Goal: Complete application form: Complete application form

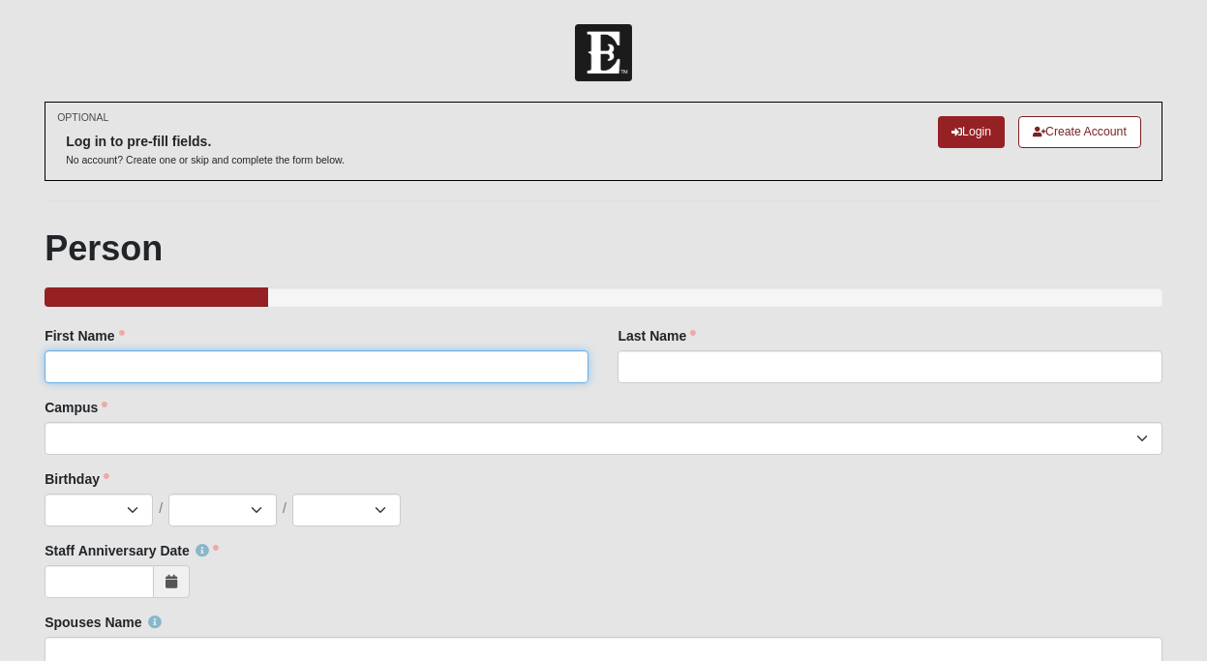
click at [350, 362] on input "First Name" at bounding box center [317, 366] width 544 height 33
type input "Bella"
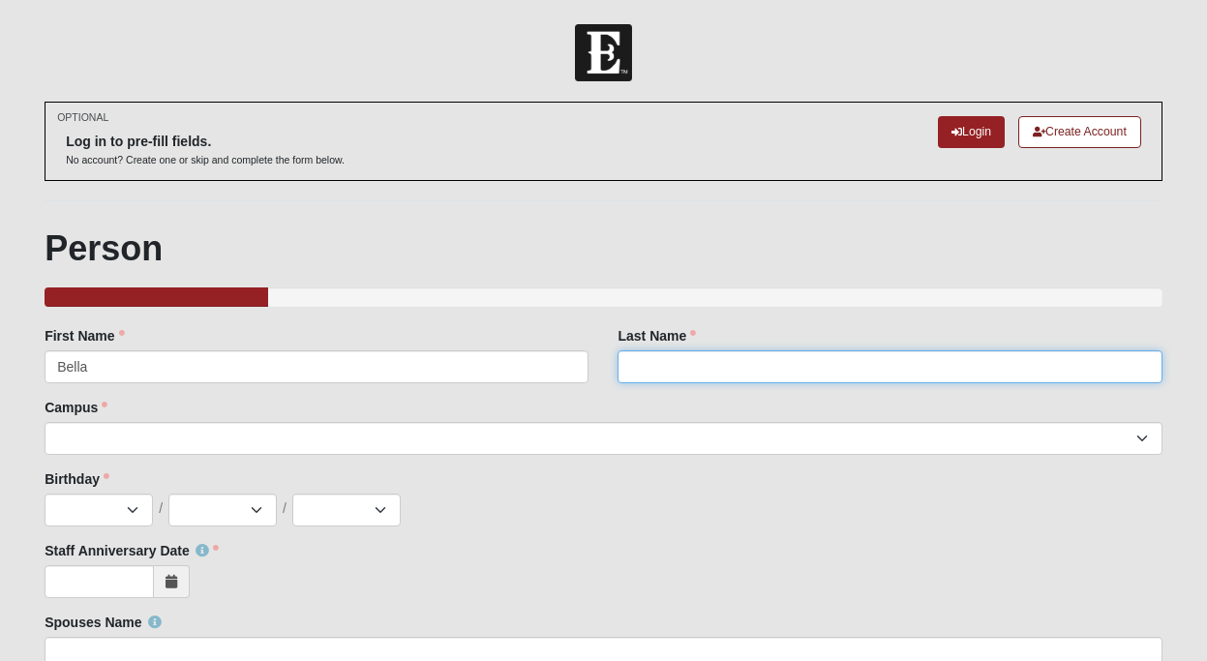
click at [668, 366] on input "Last Name" at bounding box center [890, 366] width 544 height 33
type input "Agpoon"
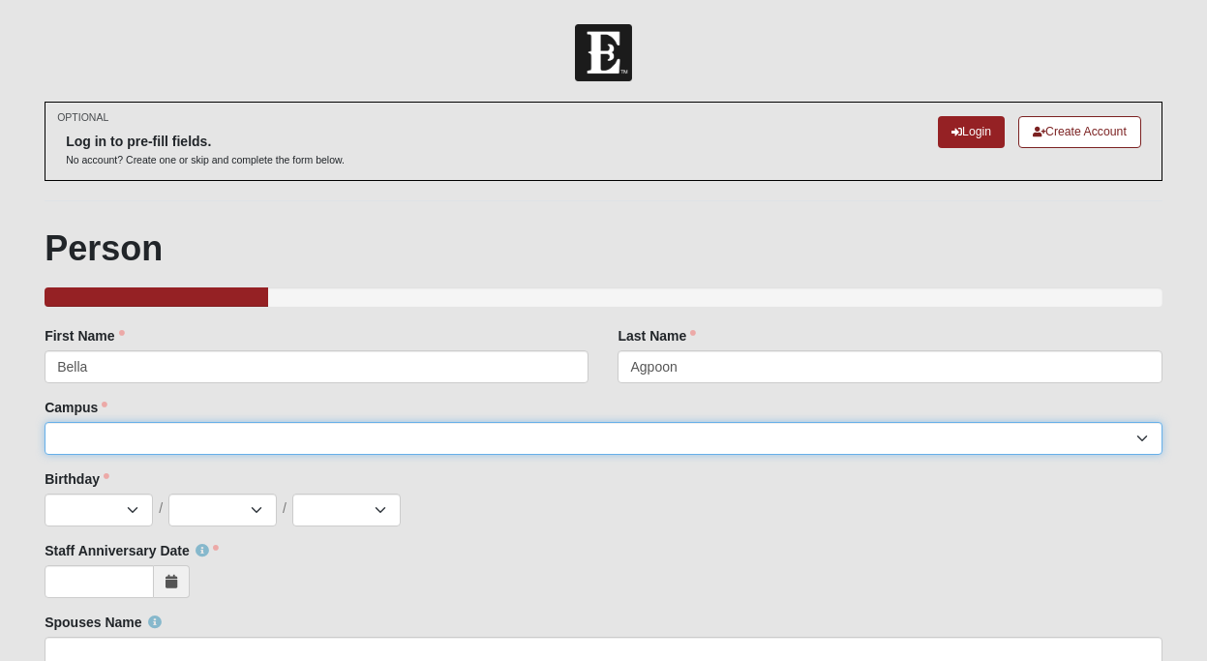
click at [540, 438] on select "Arlington Baymeadows Eleven22 Online [PERSON_NAME][GEOGRAPHIC_DATA] Jesup [GEOG…" at bounding box center [604, 438] width 1118 height 33
select select "11"
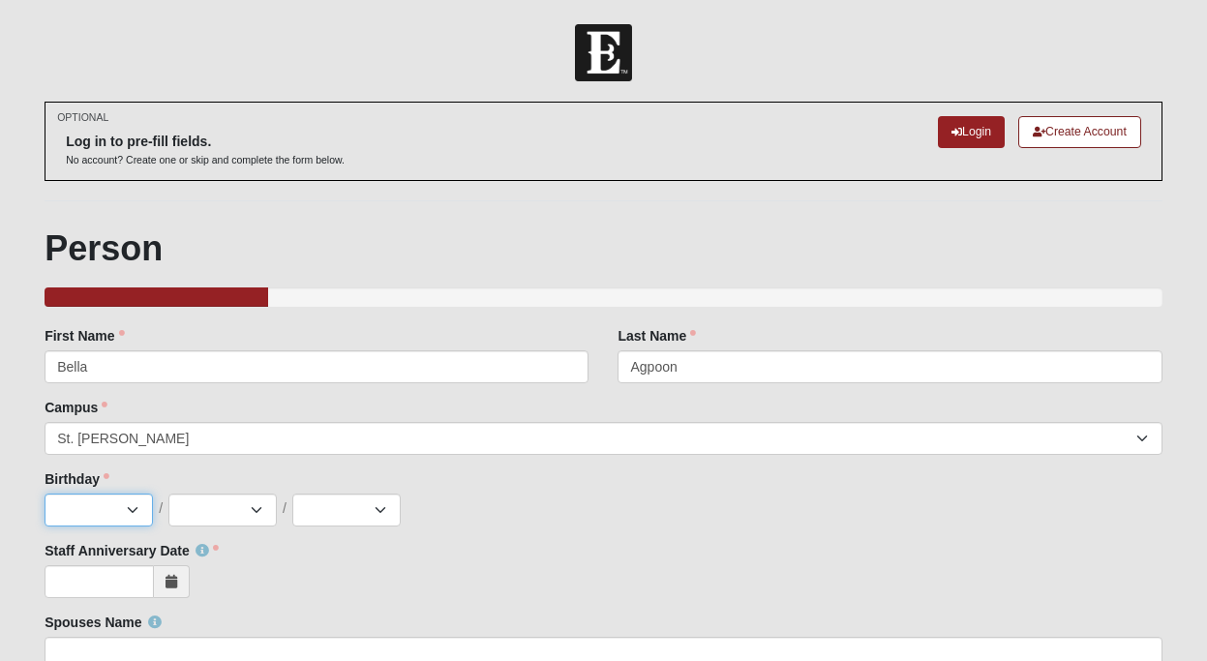
click at [120, 508] on select "Jan Feb Mar Apr May Jun [DATE] Aug Sep Oct Nov Dec" at bounding box center [99, 510] width 108 height 33
select select "12"
click at [232, 509] on select "1 2 3 4 5 6 7 8 9 10 11 12 13 14 15 16 17 18 19 20 21 22 23 24 25 26 27 28 29 3…" at bounding box center [222, 510] width 108 height 33
select select "18"
click at [333, 509] on select "2025 2024 2023 2022 2021 2020 2019 2018 2017 2016 2015 2014 2013 2012 2011 2010…" at bounding box center [346, 510] width 108 height 33
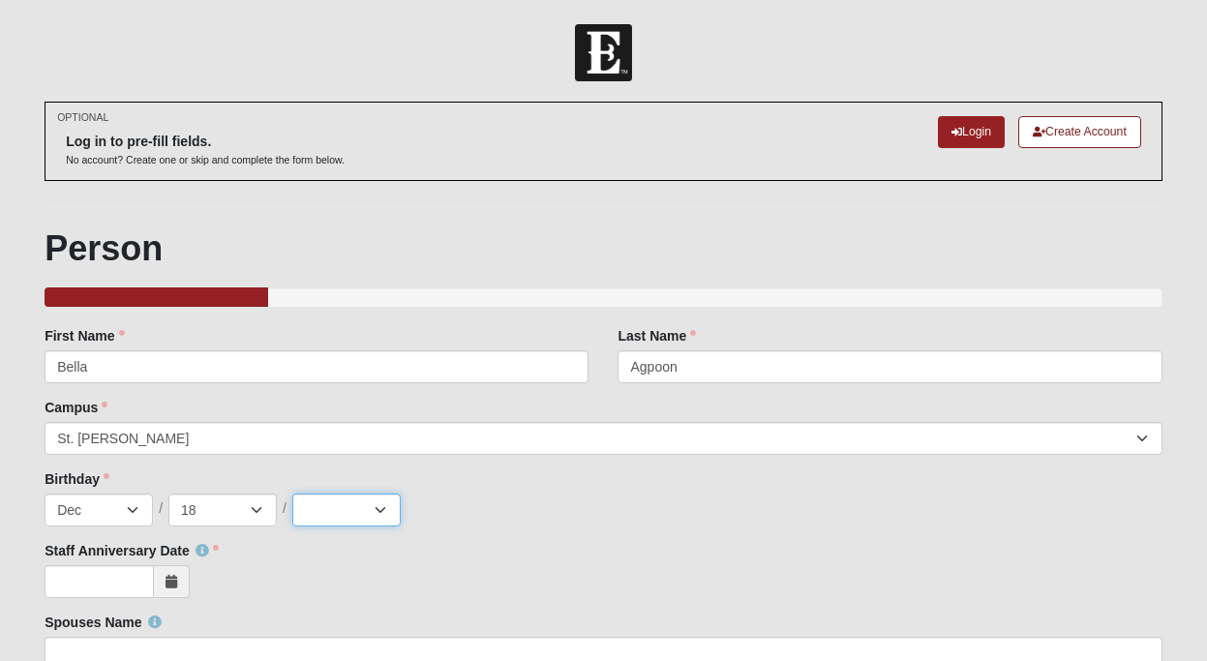
select select "2003"
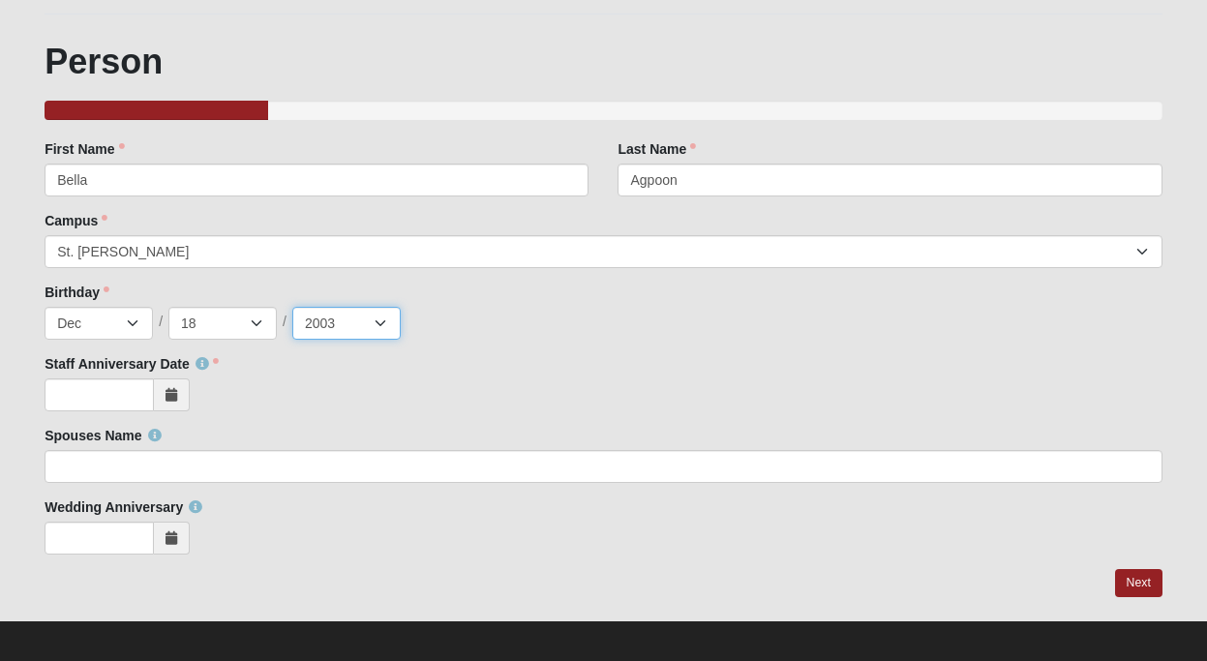
scroll to position [190, 0]
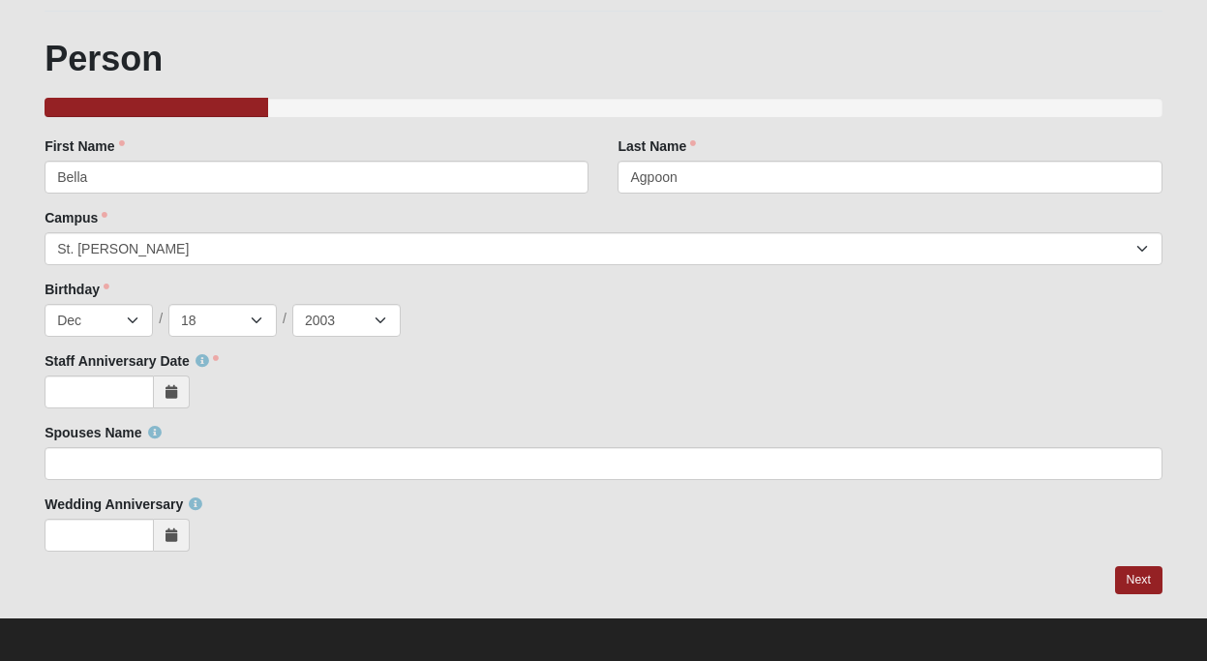
click at [172, 390] on icon at bounding box center [172, 392] width 12 height 14
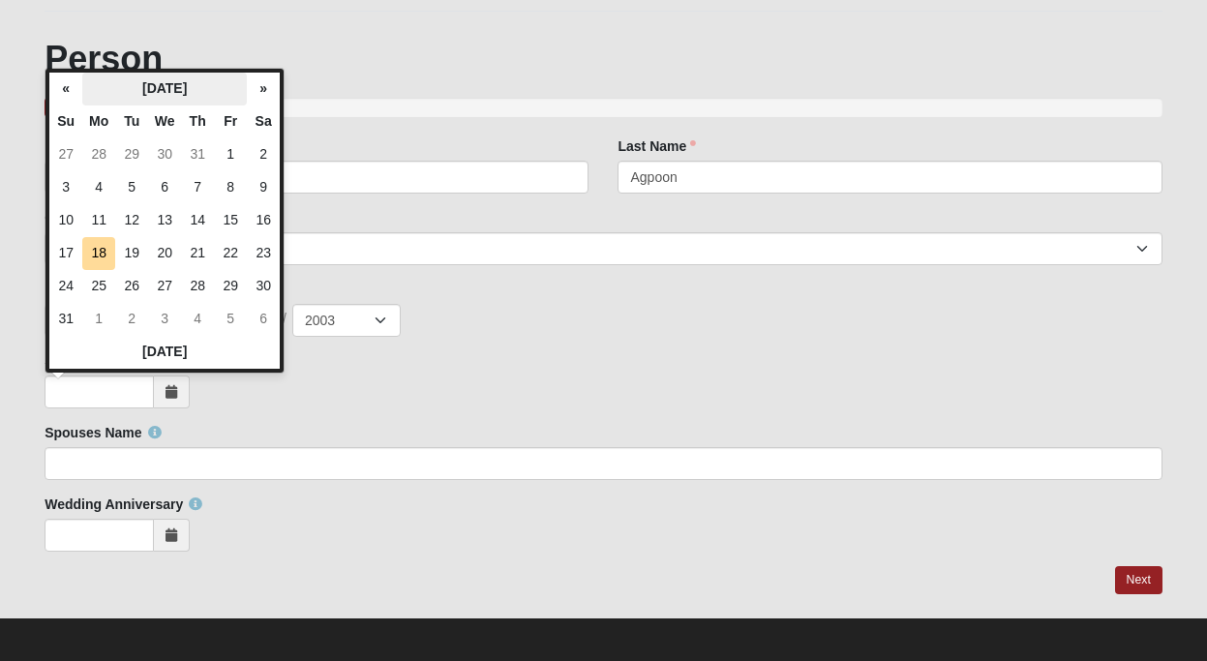
click at [159, 76] on th "[DATE]" at bounding box center [164, 89] width 165 height 33
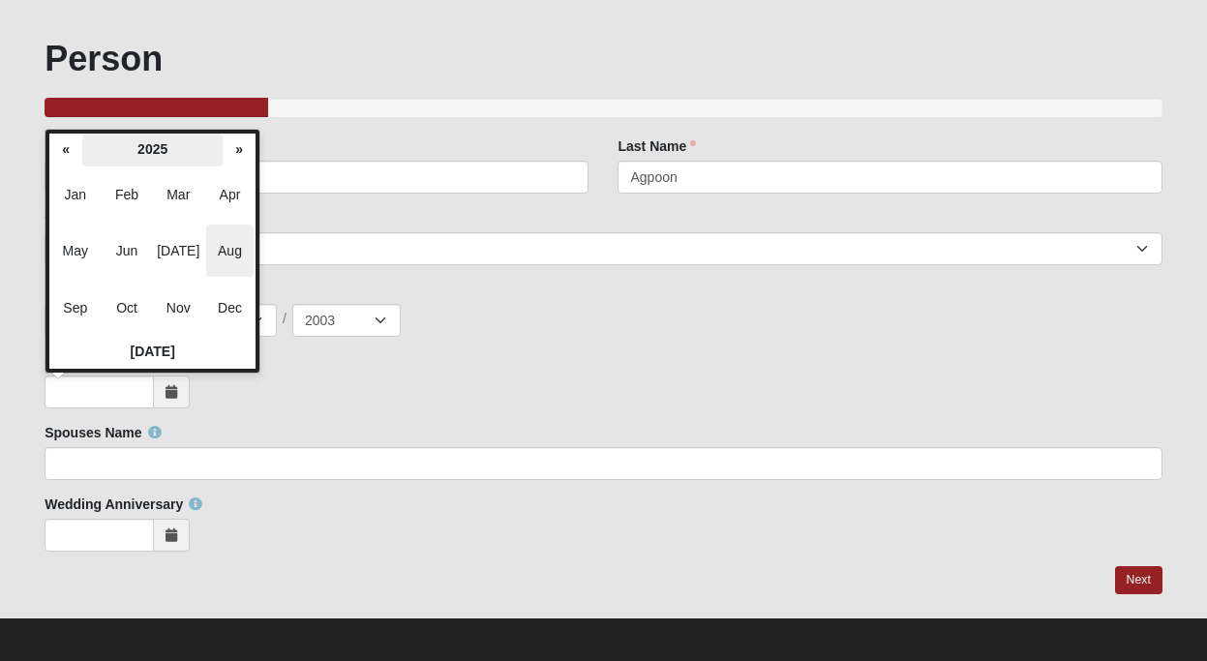
click at [167, 155] on th "2025" at bounding box center [152, 150] width 140 height 33
click at [123, 249] on span "2024" at bounding box center [127, 251] width 47 height 52
click at [220, 264] on span "Aug" at bounding box center [229, 251] width 47 height 52
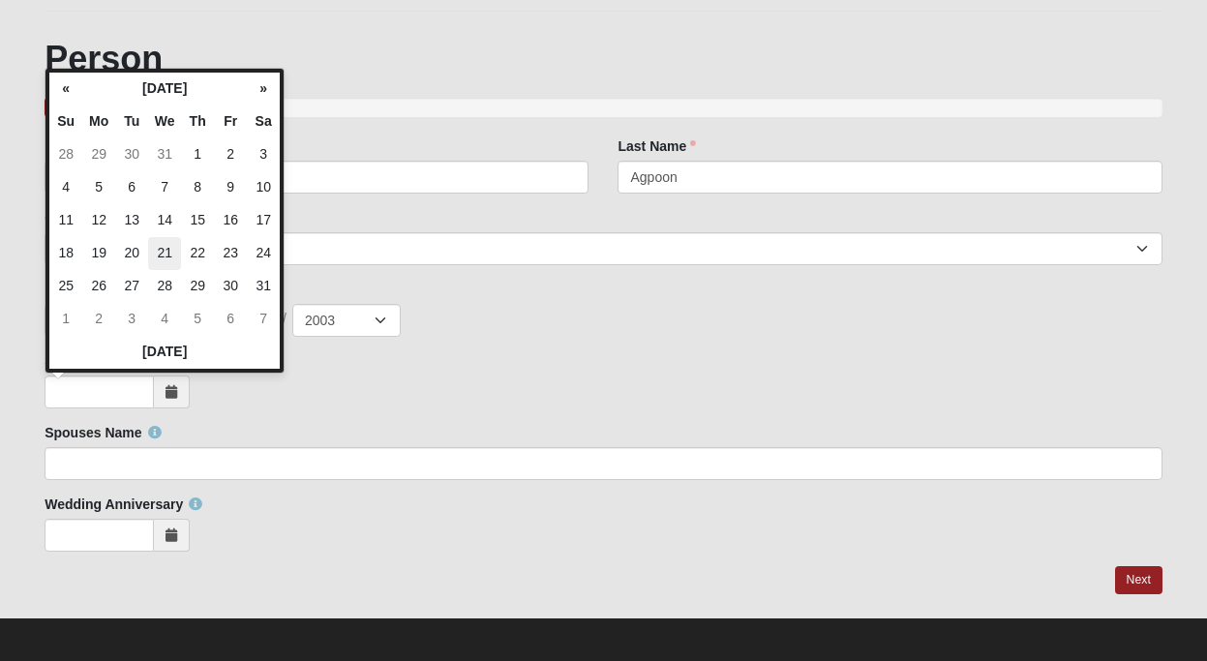
click at [172, 251] on td "21" at bounding box center [164, 253] width 33 height 33
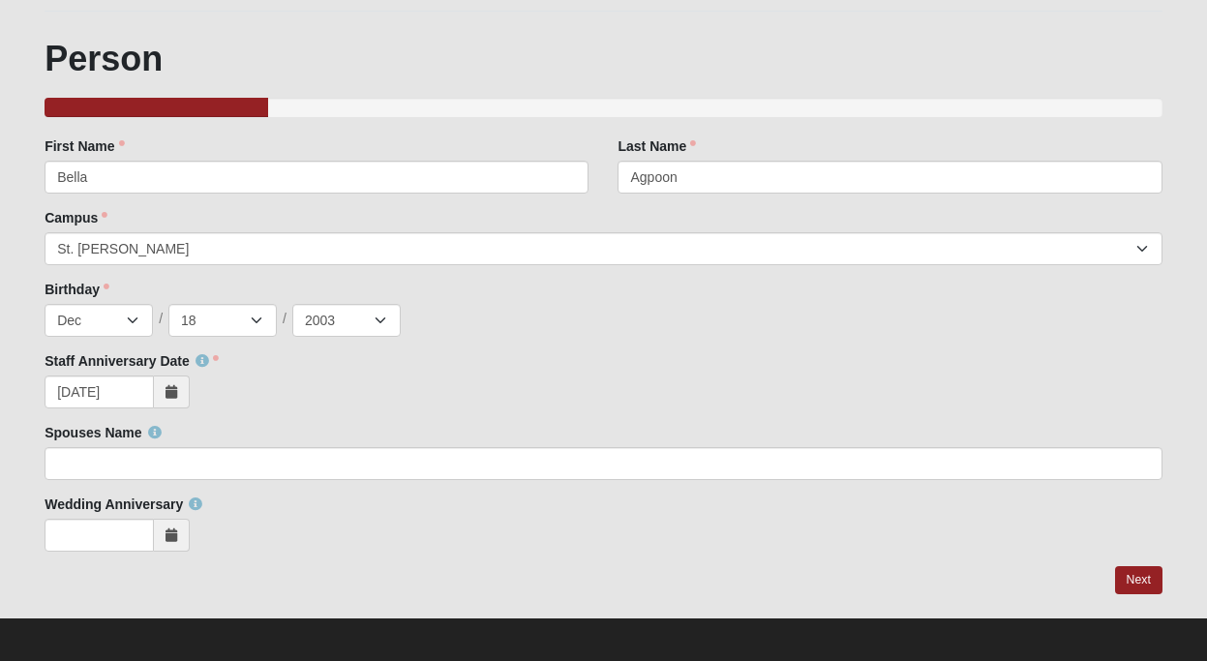
click at [173, 381] on span at bounding box center [172, 392] width 36 height 33
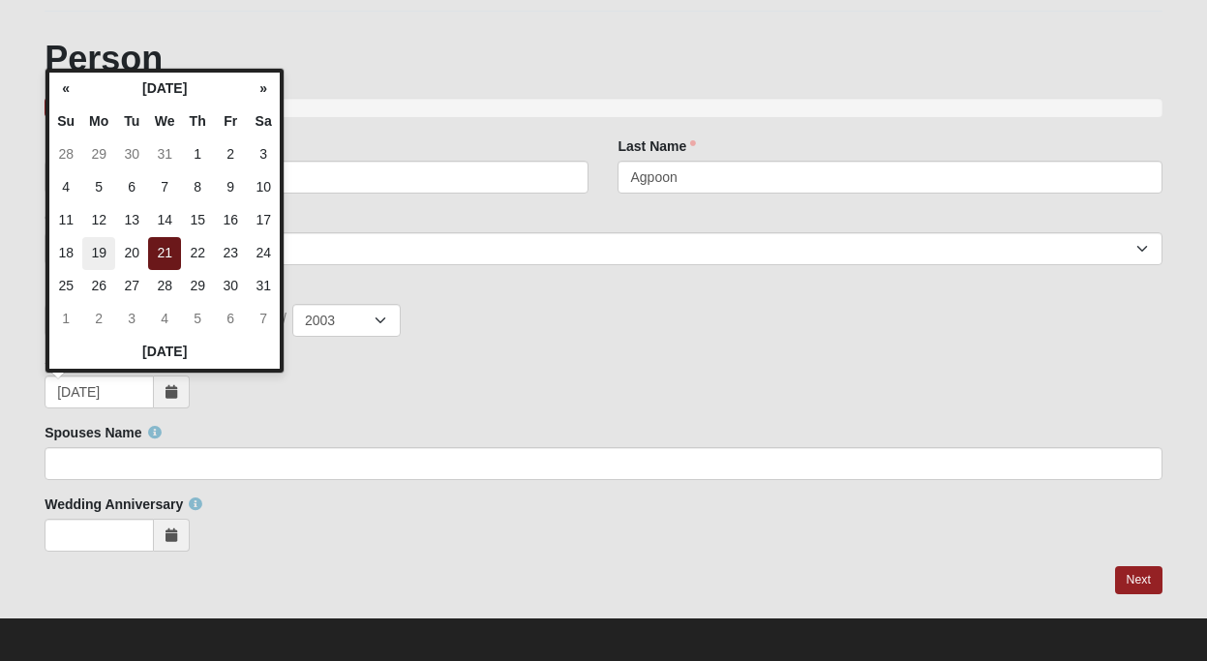
click at [104, 257] on td "19" at bounding box center [98, 253] width 33 height 33
type input "[DATE]"
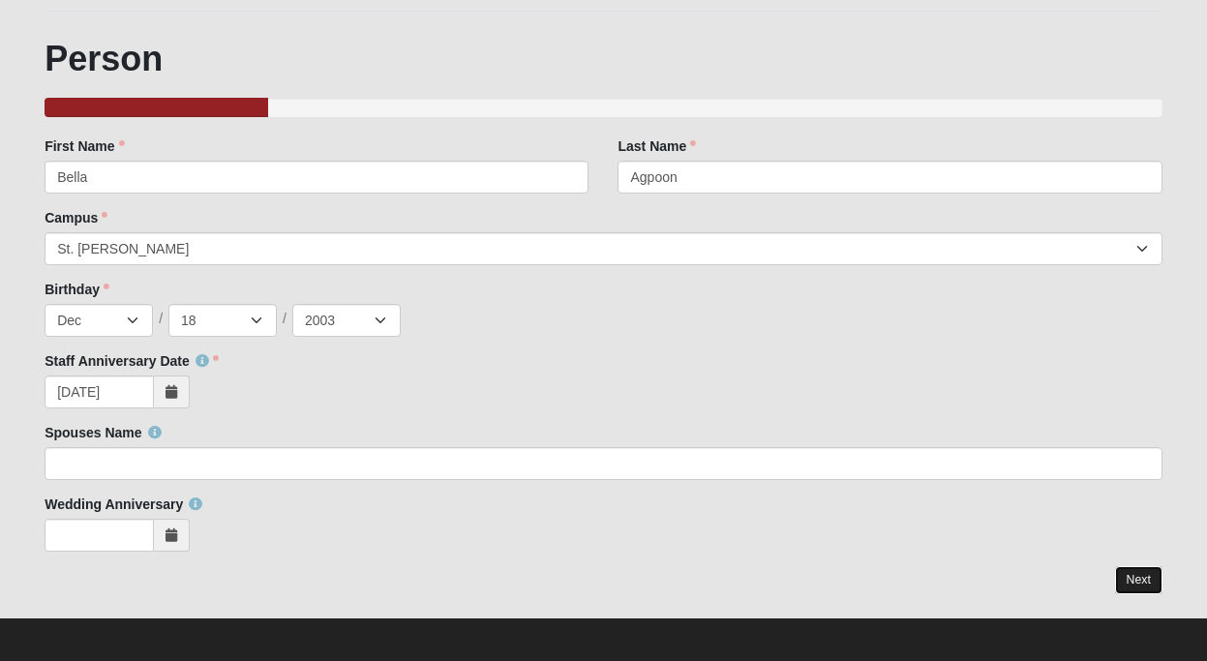
click at [1139, 577] on link "Next" at bounding box center [1138, 580] width 47 height 28
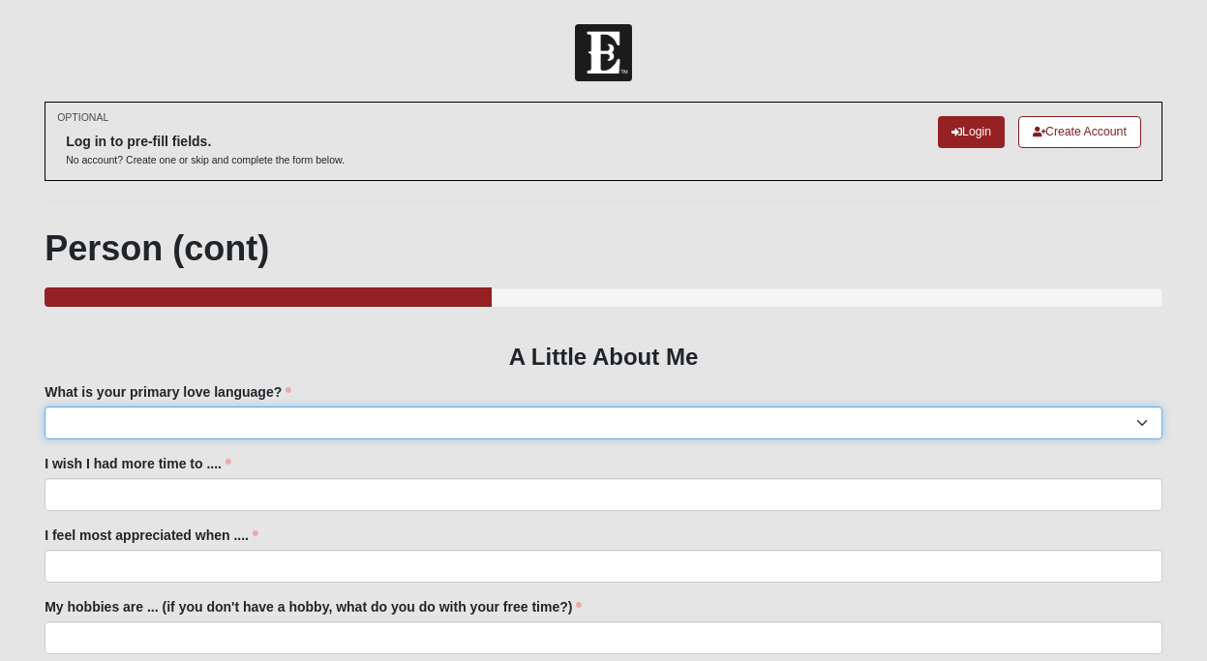
click at [520, 414] on select "Acts of Service Gifts Physical Touch Quality Time Words of Affirmation" at bounding box center [604, 423] width 1118 height 33
select select "Quality Time"
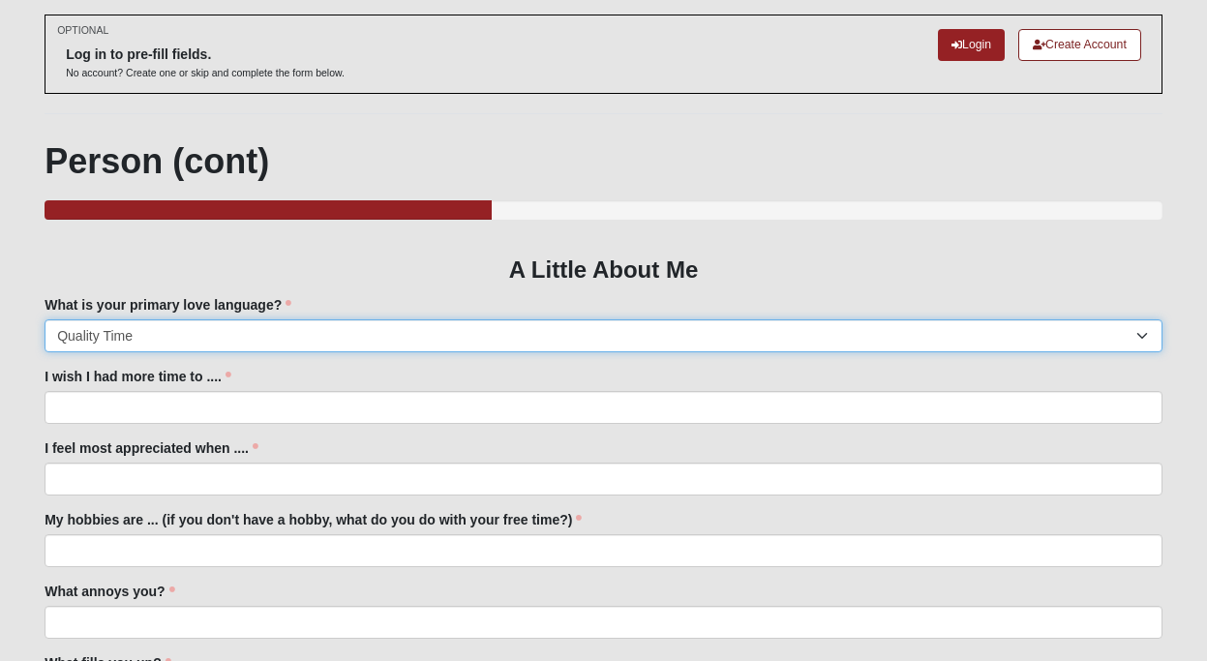
scroll to position [89, 0]
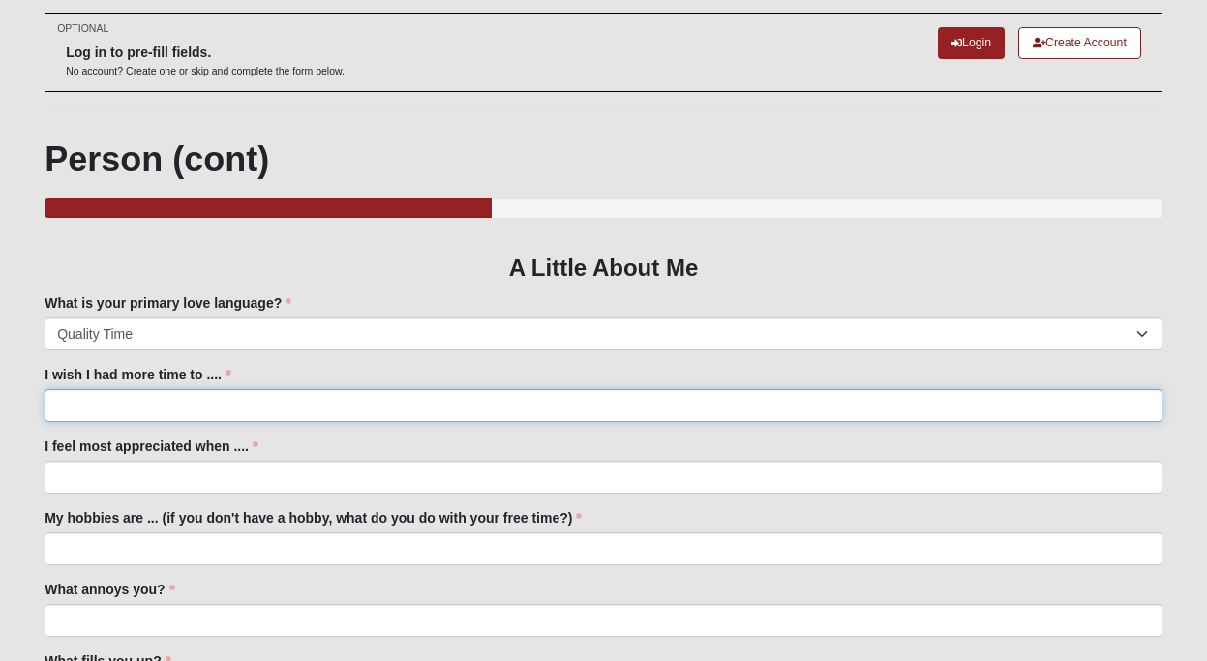
click at [411, 400] on input "I wish I had more time to ...." at bounding box center [604, 405] width 1118 height 33
type input "run"
